Goal: Entertainment & Leisure: Consume media (video, audio)

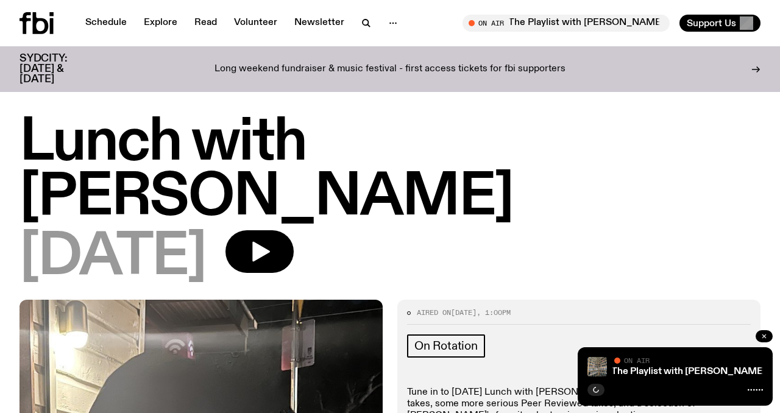
click at [763, 337] on icon "button" at bounding box center [764, 336] width 7 height 7
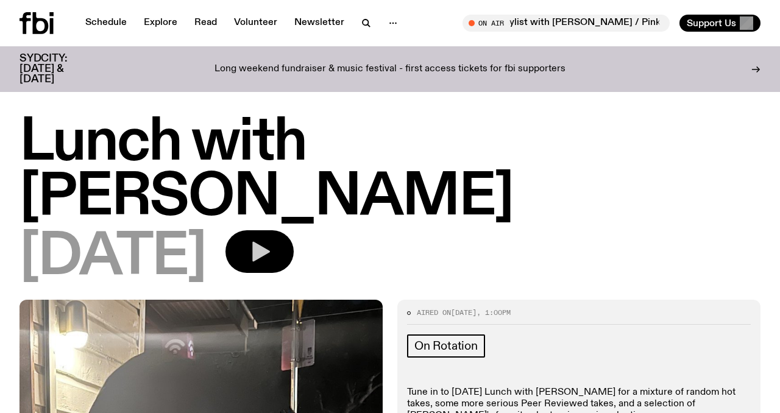
click at [272, 240] on icon "button" at bounding box center [259, 252] width 24 height 24
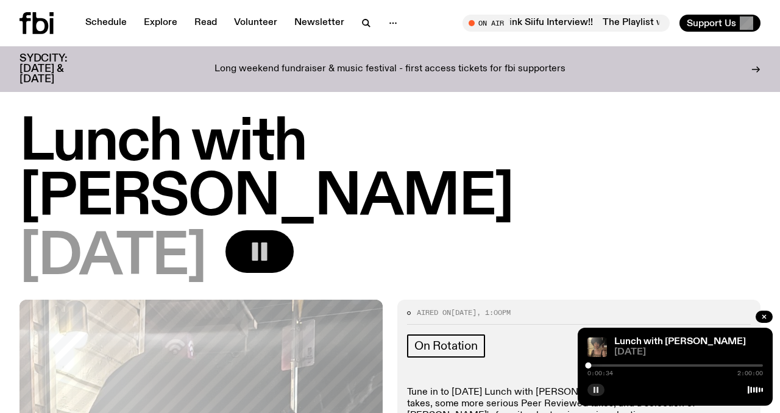
click at [594, 389] on rect "button" at bounding box center [595, 390] width 2 height 6
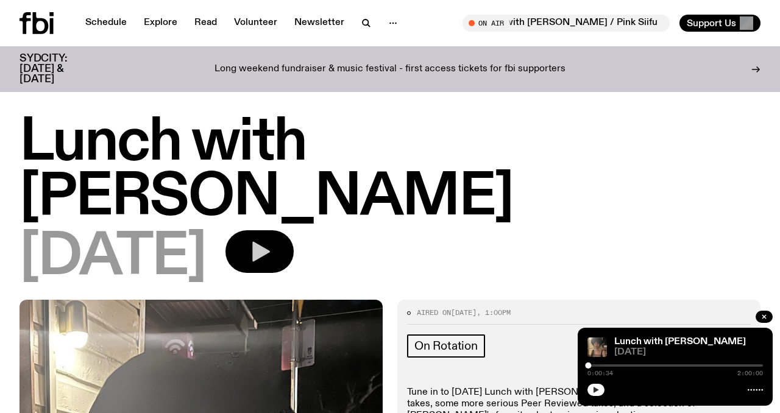
click at [600, 392] on button "button" at bounding box center [596, 390] width 17 height 12
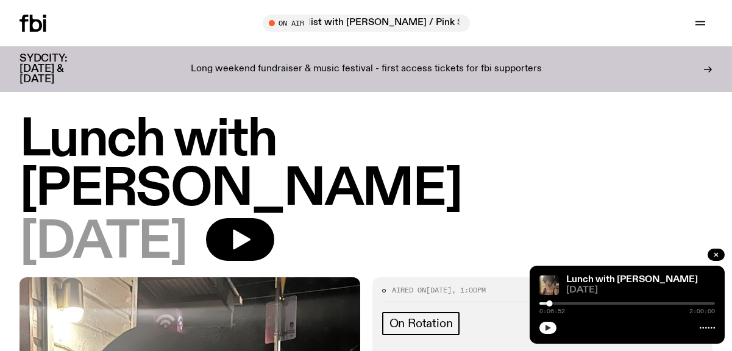
click at [550, 328] on icon "button" at bounding box center [548, 328] width 5 height 6
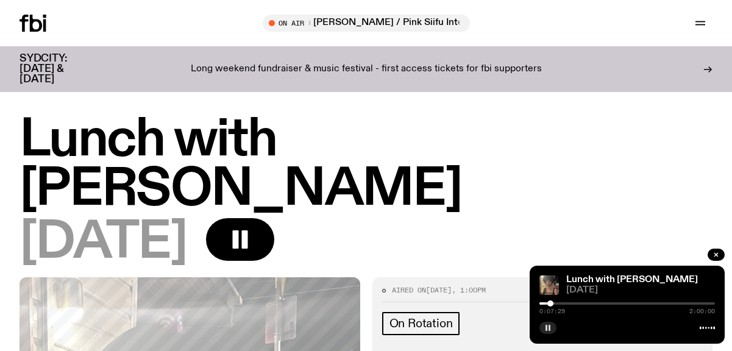
click at [555, 303] on div at bounding box center [627, 303] width 176 height 2
click at [575, 302] on div at bounding box center [627, 303] width 176 height 2
click at [588, 304] on div at bounding box center [627, 303] width 176 height 2
